Goal: Task Accomplishment & Management: Complete application form

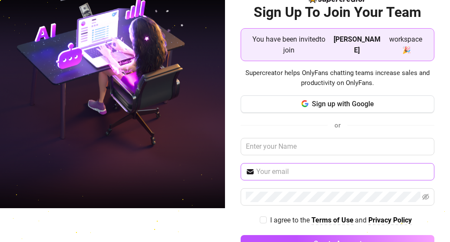
scroll to position [49, 0]
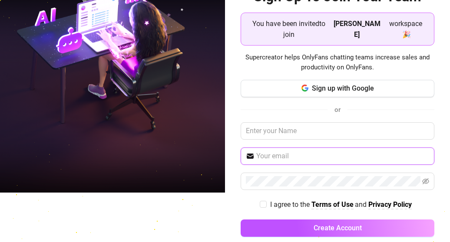
click at [282, 151] on input "text" at bounding box center [342, 156] width 173 height 10
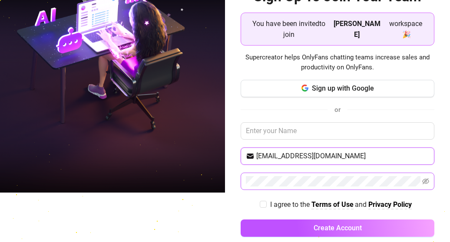
type input "[EMAIL_ADDRESS][DOMAIN_NAME]"
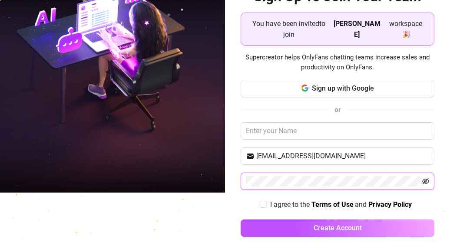
click at [425, 180] on icon "eye-invisible" at bounding box center [426, 181] width 2 height 2
click at [422, 179] on icon "eye" at bounding box center [425, 181] width 7 height 5
click at [315, 62] on div "Sign Up To Join Your Team You have been invited to join [PERSON_NAME] workspace…" at bounding box center [337, 116] width 194 height 257
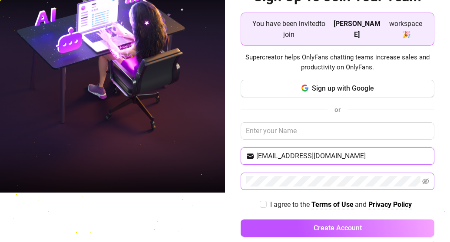
click at [256, 151] on input "[EMAIL_ADDRESS][DOMAIN_NAME]" at bounding box center [342, 156] width 173 height 10
drag, startPoint x: 253, startPoint y: 144, endPoint x: 329, endPoint y: 148, distance: 76.9
click at [329, 151] on input "[EMAIL_ADDRESS][DOMAIN_NAME]" at bounding box center [342, 156] width 173 height 10
click at [336, 151] on input "[EMAIL_ADDRESS][DOMAIN_NAME]" at bounding box center [342, 156] width 173 height 10
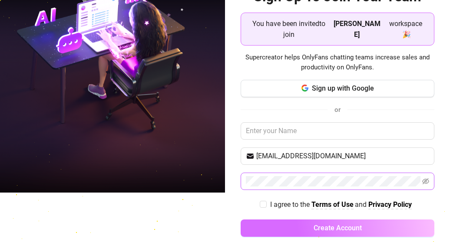
click at [332, 224] on span "Create Account" at bounding box center [337, 228] width 48 height 8
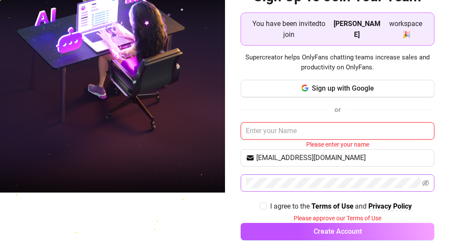
click at [276, 122] on input "text" at bounding box center [337, 130] width 194 height 17
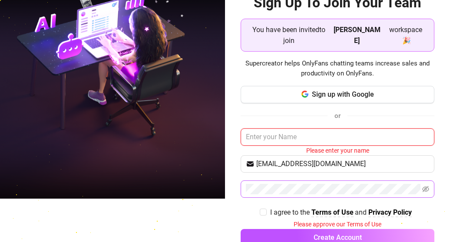
scroll to position [53, 0]
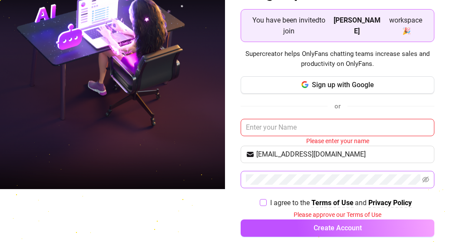
click at [259, 199] on input "I agree to the Terms of Use and Privacy Policy" at bounding box center [262, 202] width 6 height 6
checkbox input "true"
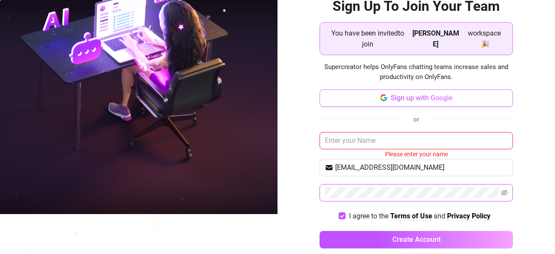
scroll to position [39, 0]
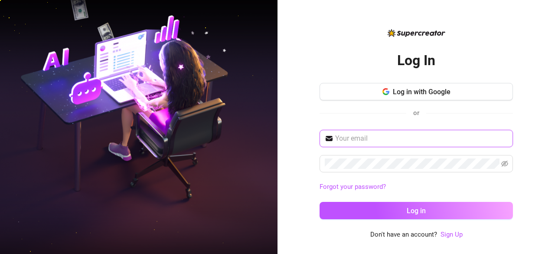
click at [381, 135] on input "text" at bounding box center [421, 138] width 173 height 10
paste input "[EMAIL_ADDRESS][DOMAIN_NAME]"
type input "[EMAIL_ADDRESS][DOMAIN_NAME]"
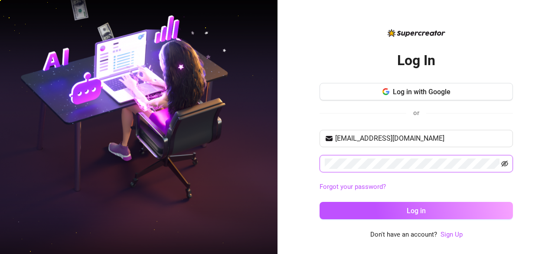
click at [449, 165] on icon "eye-invisible" at bounding box center [505, 163] width 7 height 7
click at [449, 165] on icon "eye" at bounding box center [505, 163] width 7 height 7
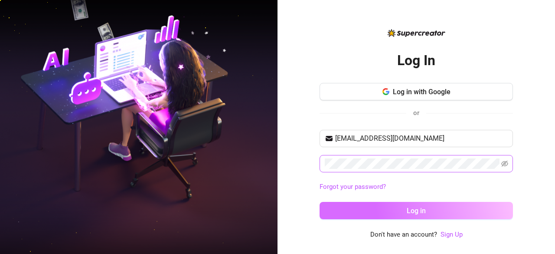
click at [429, 204] on button "Log in" at bounding box center [417, 210] width 194 height 17
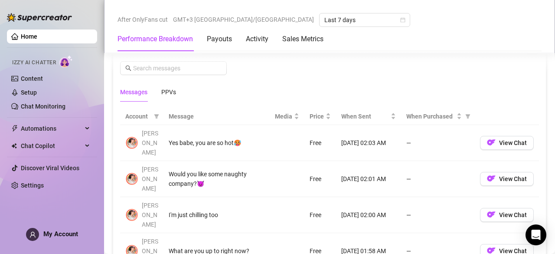
scroll to position [768, 0]
click at [449, 139] on span "View Chat" at bounding box center [513, 142] width 28 height 7
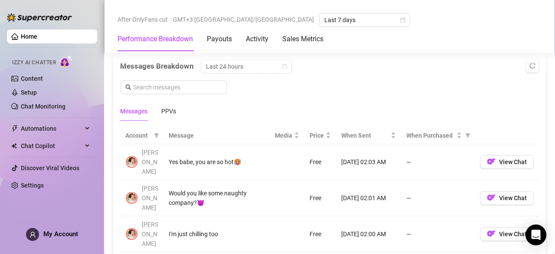
scroll to position [755, 0]
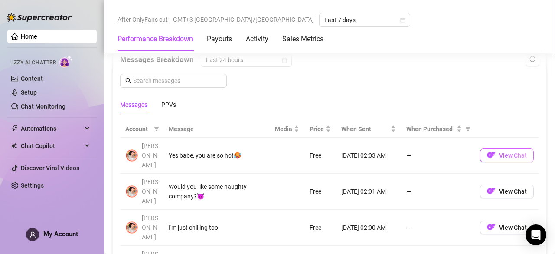
click at [449, 152] on span "View Chat" at bounding box center [513, 155] width 28 height 7
click at [349, 83] on div "Messages Breakdown Last 24 hours Messages PPVs" at bounding box center [329, 83] width 419 height 61
